Goal: Information Seeking & Learning: Find specific page/section

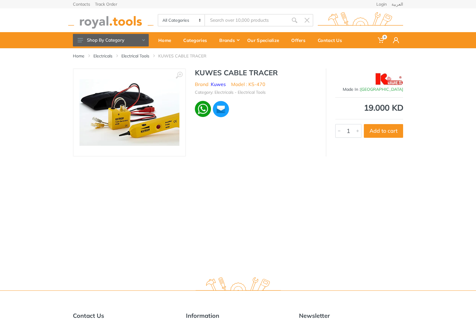
click at [157, 111] on img at bounding box center [129, 112] width 100 height 67
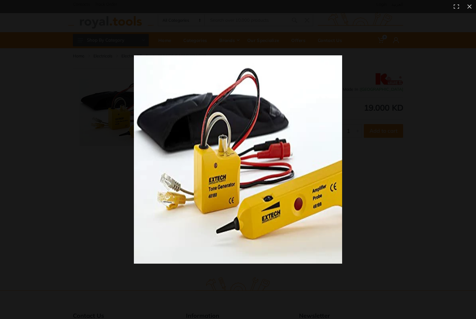
click at [461, 171] on div at bounding box center [238, 159] width 476 height 319
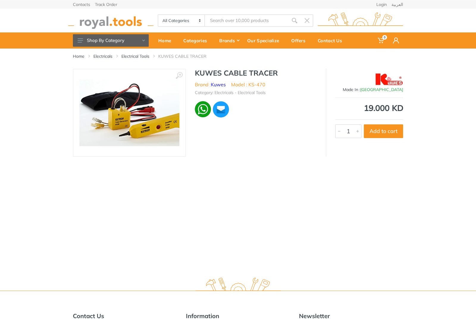
click at [116, 25] on img at bounding box center [110, 20] width 85 height 16
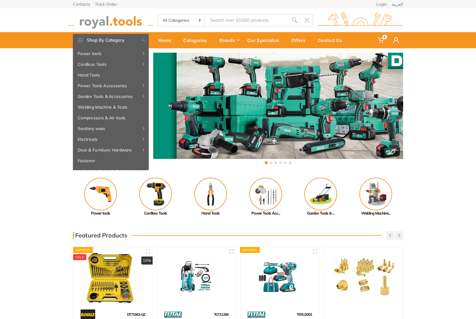
click at [229, 24] on input "Site search" at bounding box center [246, 20] width 83 height 12
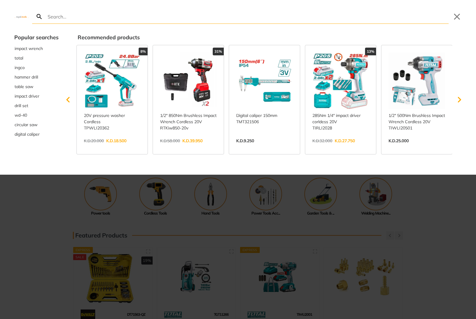
click at [209, 194] on div at bounding box center [238, 159] width 476 height 319
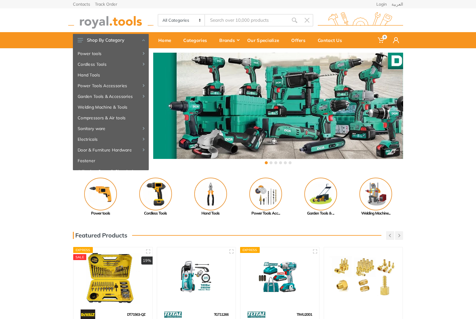
click at [226, 18] on input "Site search" at bounding box center [246, 20] width 83 height 12
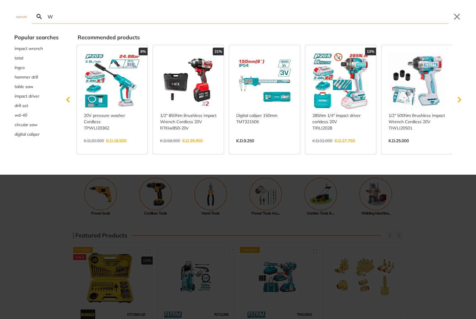
type input "We"
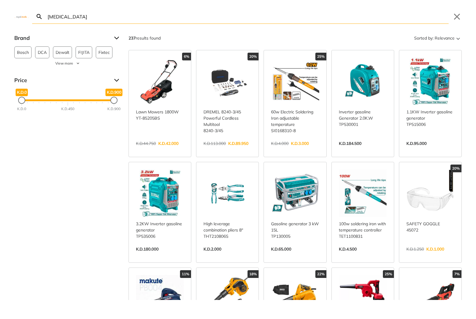
type input "[MEDICAL_DATA]"
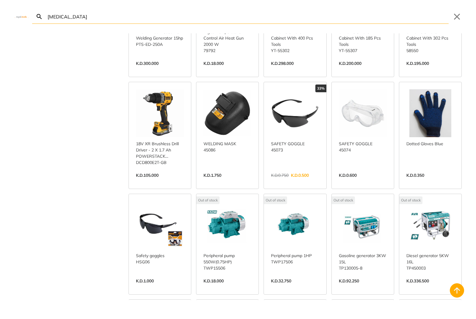
scroll to position [1362, 0]
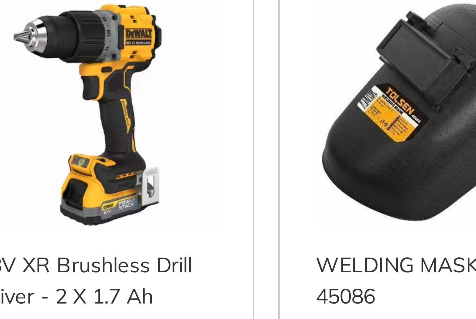
scroll to position [1358, 0]
